Goal: Information Seeking & Learning: Find specific fact

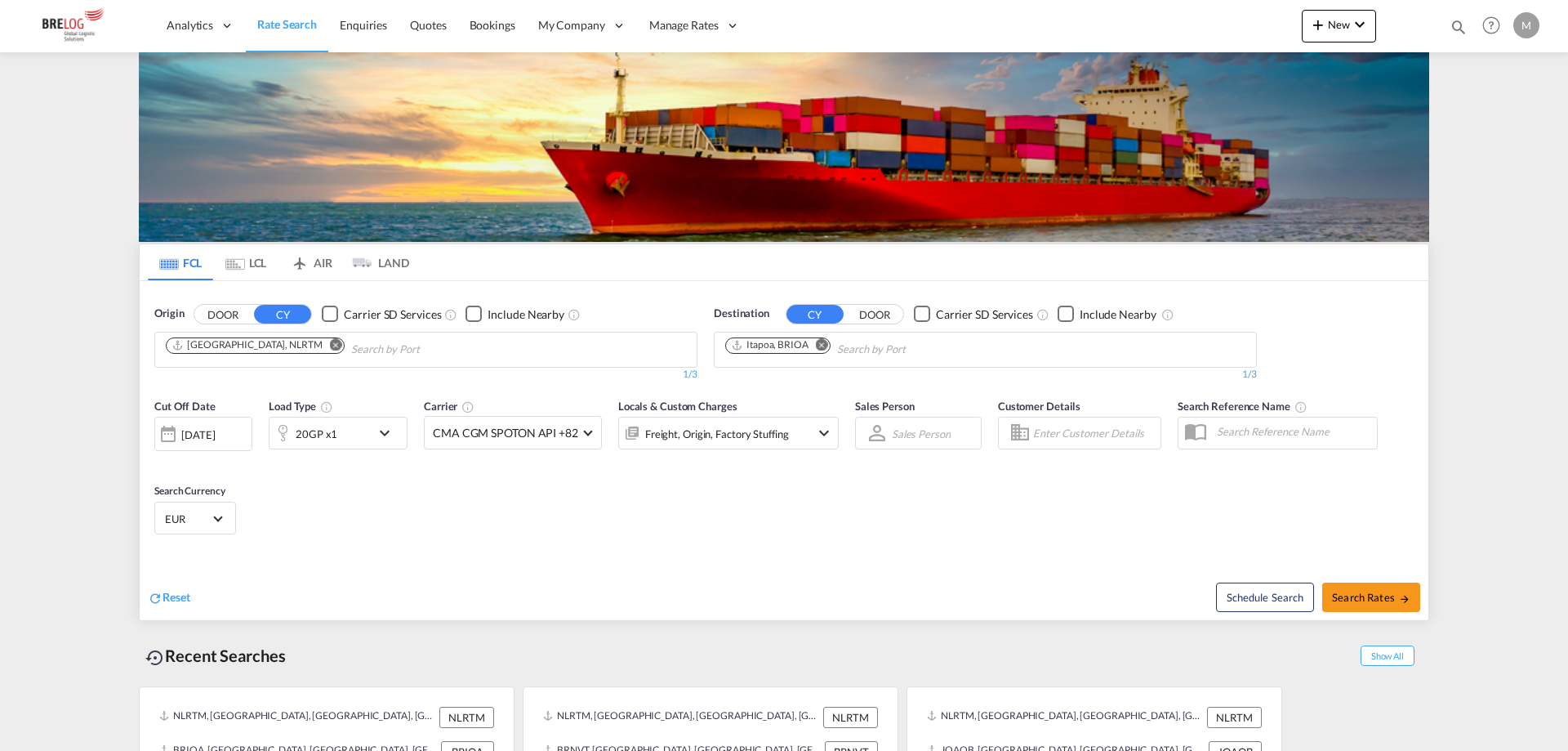
drag, startPoint x: 286, startPoint y: 168, endPoint x: 288, endPoint y: 177, distance: 9.2
click at [330, 338] on md-icon "Remove" at bounding box center [336, 344] width 13 height 13
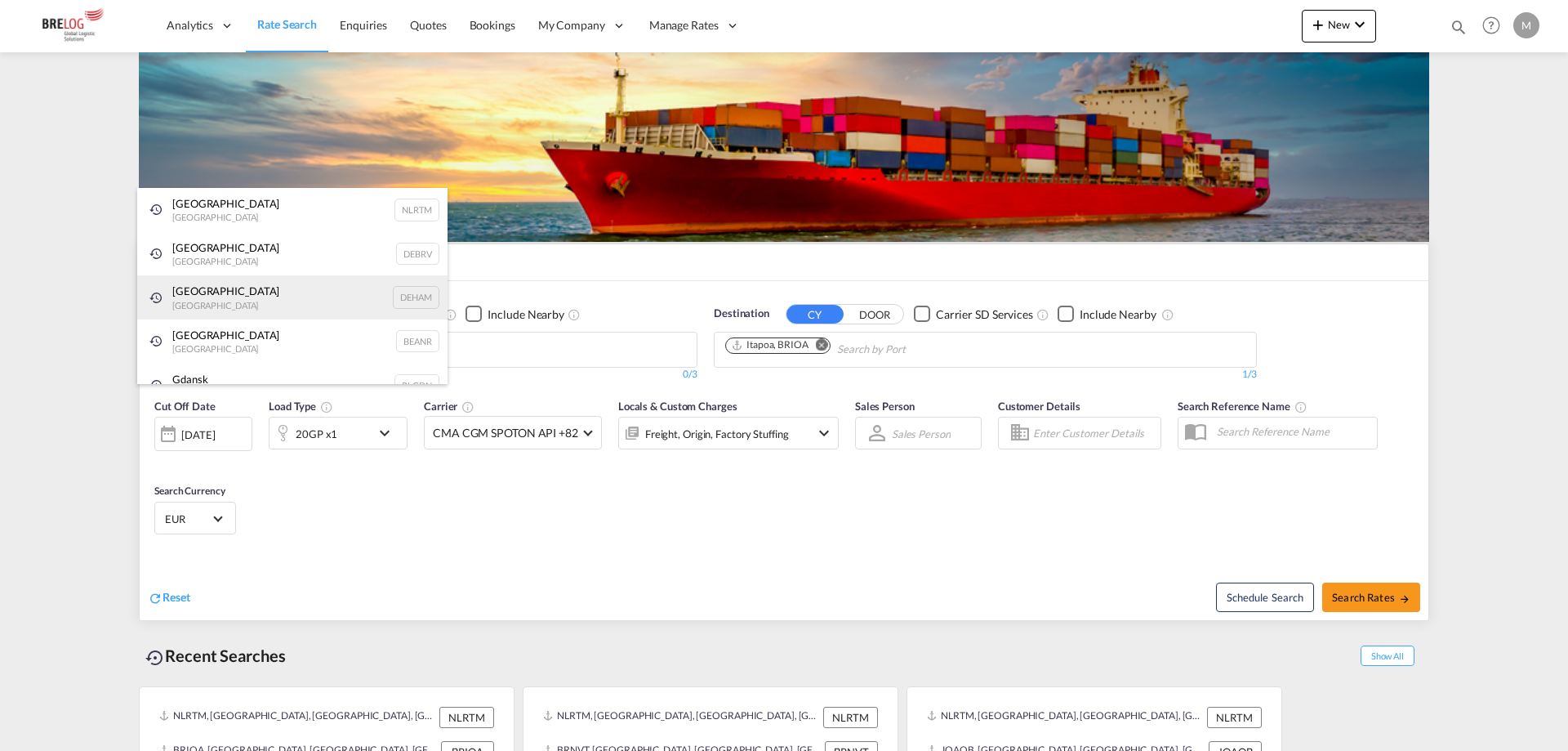
click at [226, 285] on div "[GEOGRAPHIC_DATA] [GEOGRAPHIC_DATA] DEHAM" at bounding box center [292, 297] width 311 height 44
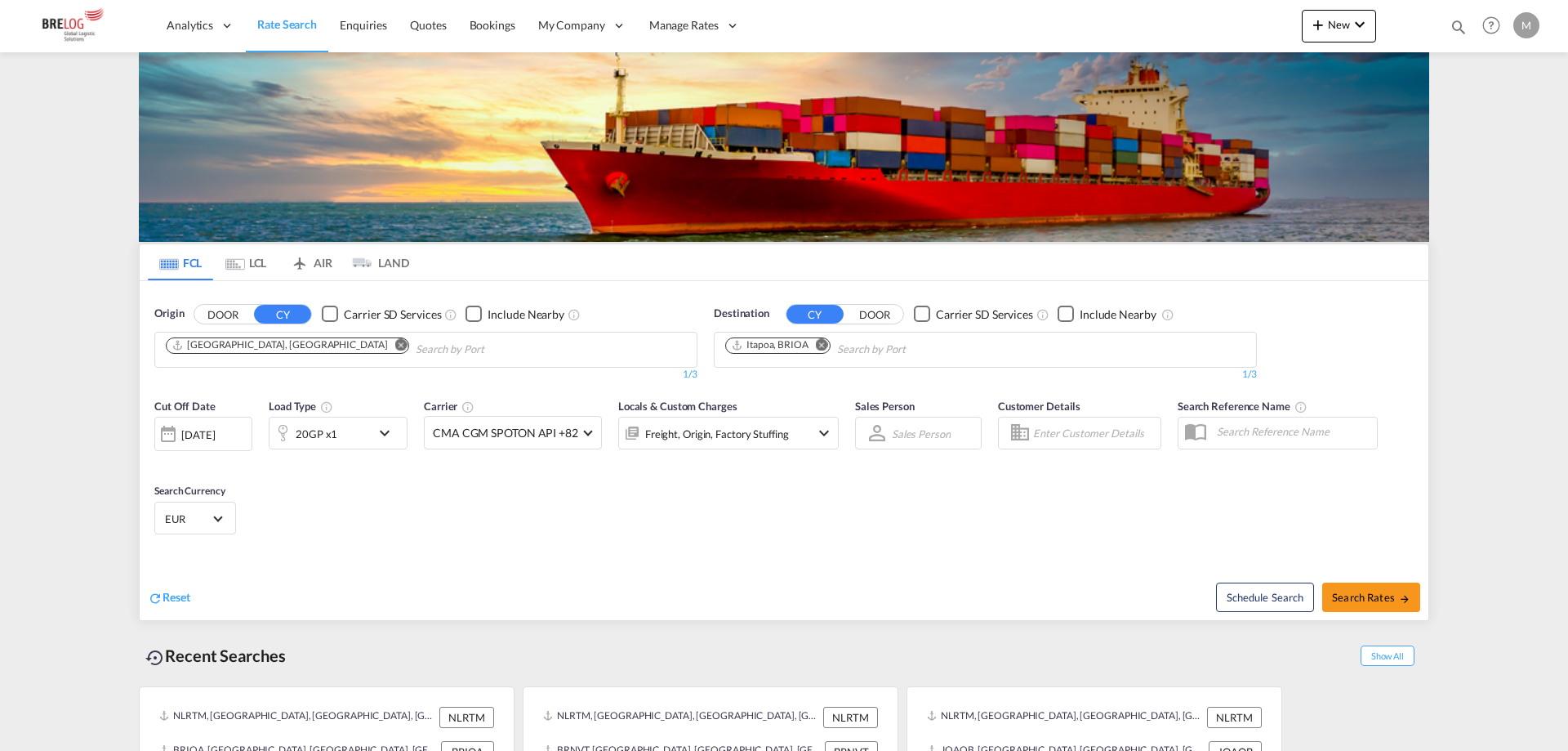
click at [822, 338] on md-icon "Remove" at bounding box center [821, 344] width 13 height 13
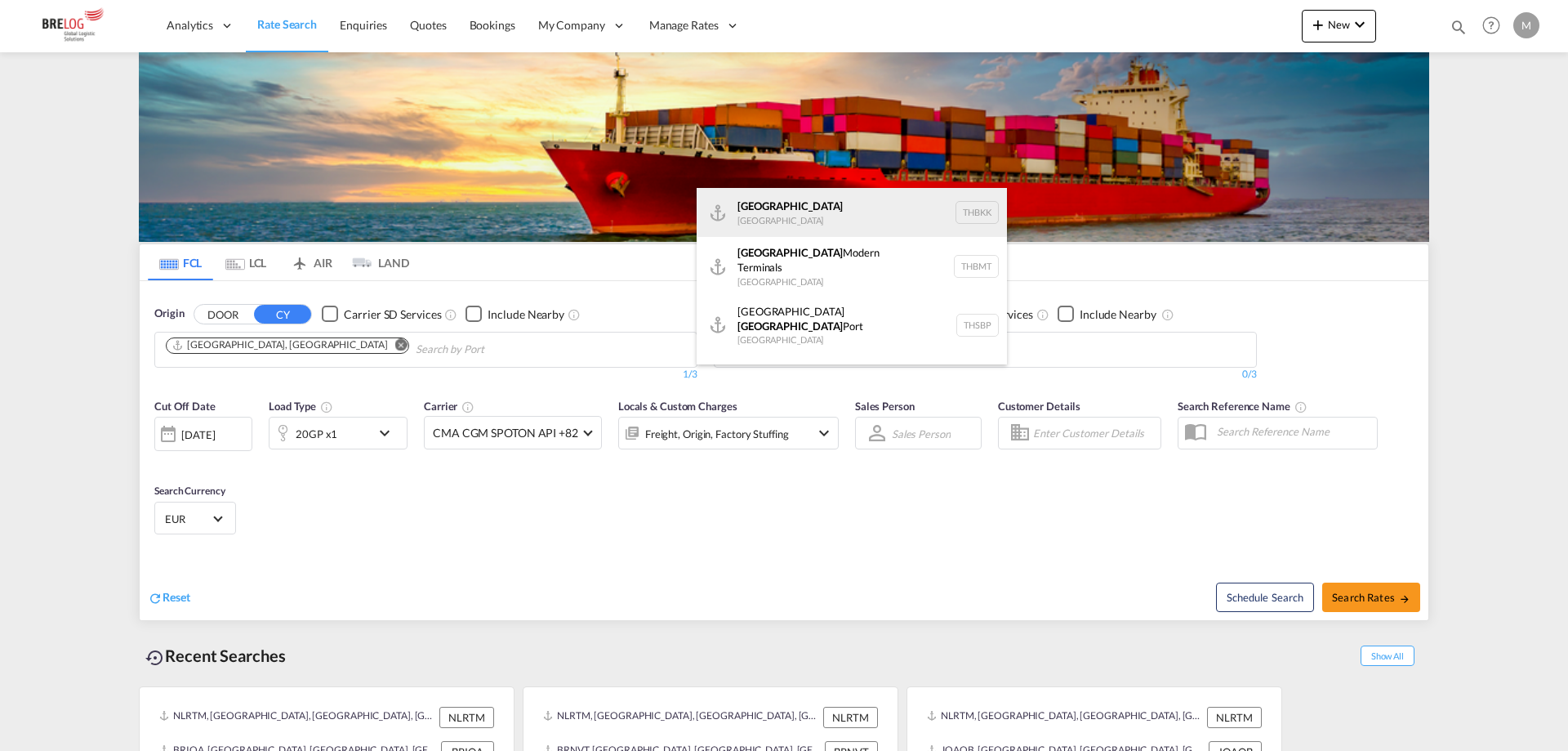
type input "[GEOGRAPHIC_DATA]"
click at [788, 204] on div "[GEOGRAPHIC_DATA] [GEOGRAPHIC_DATA] THBKK" at bounding box center [852, 212] width 311 height 49
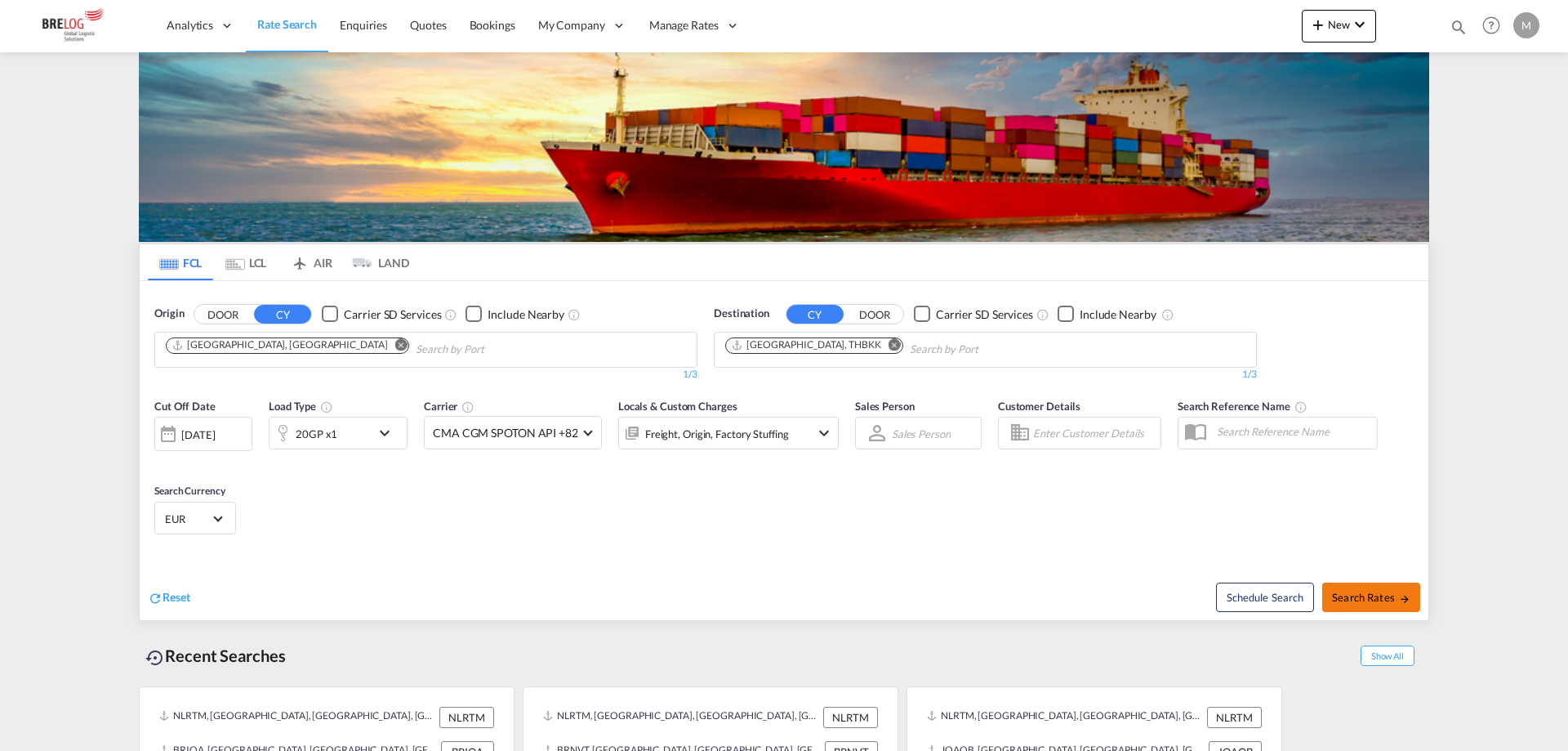
click at [1370, 591] on span "Search Rates" at bounding box center [1371, 598] width 78 height 13
type input "DEHAM to THBKK / [DATE]"
